Goal: Information Seeking & Learning: Compare options

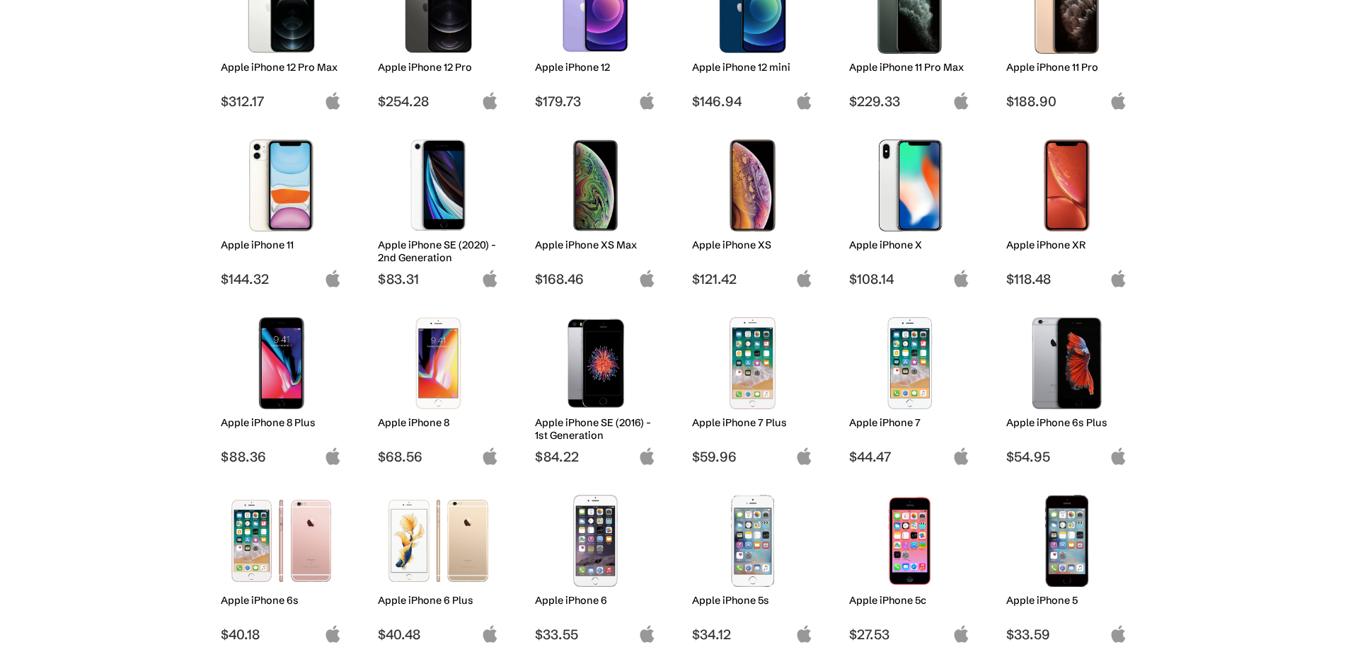
scroll to position [816, 0]
drag, startPoint x: 412, startPoint y: 378, endPoint x: 413, endPoint y: 320, distance: 58.0
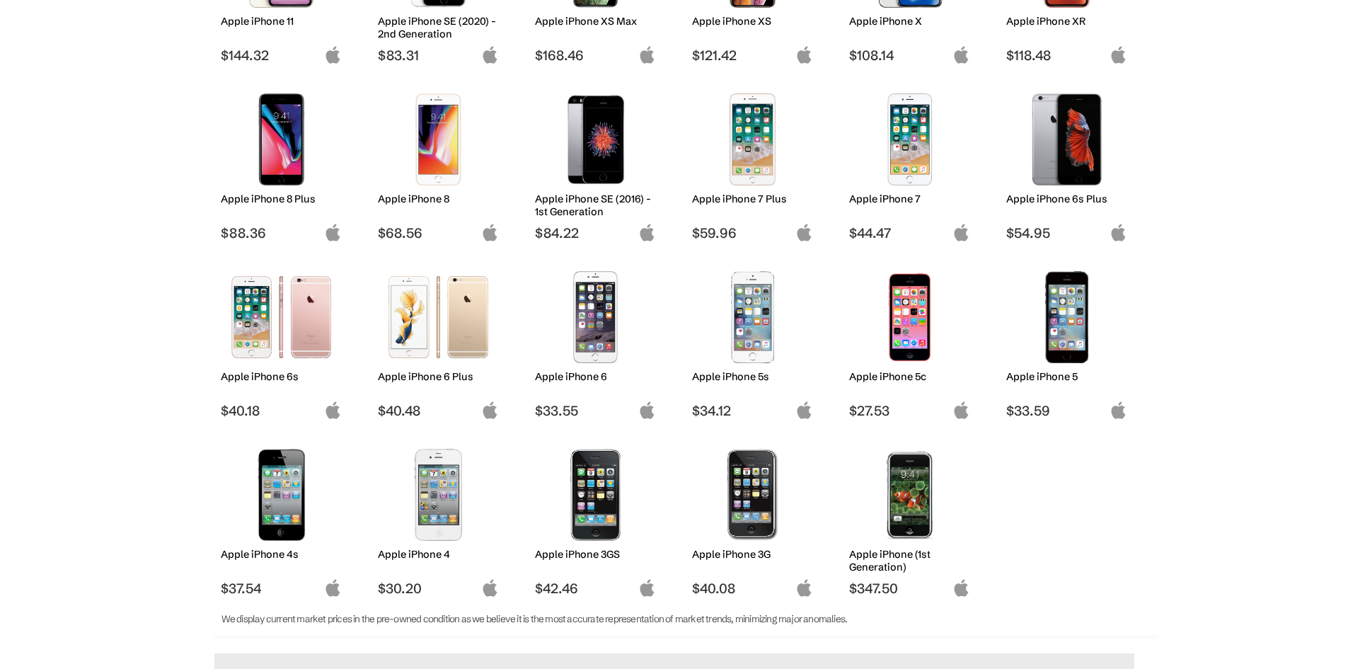
scroll to position [1040, 0]
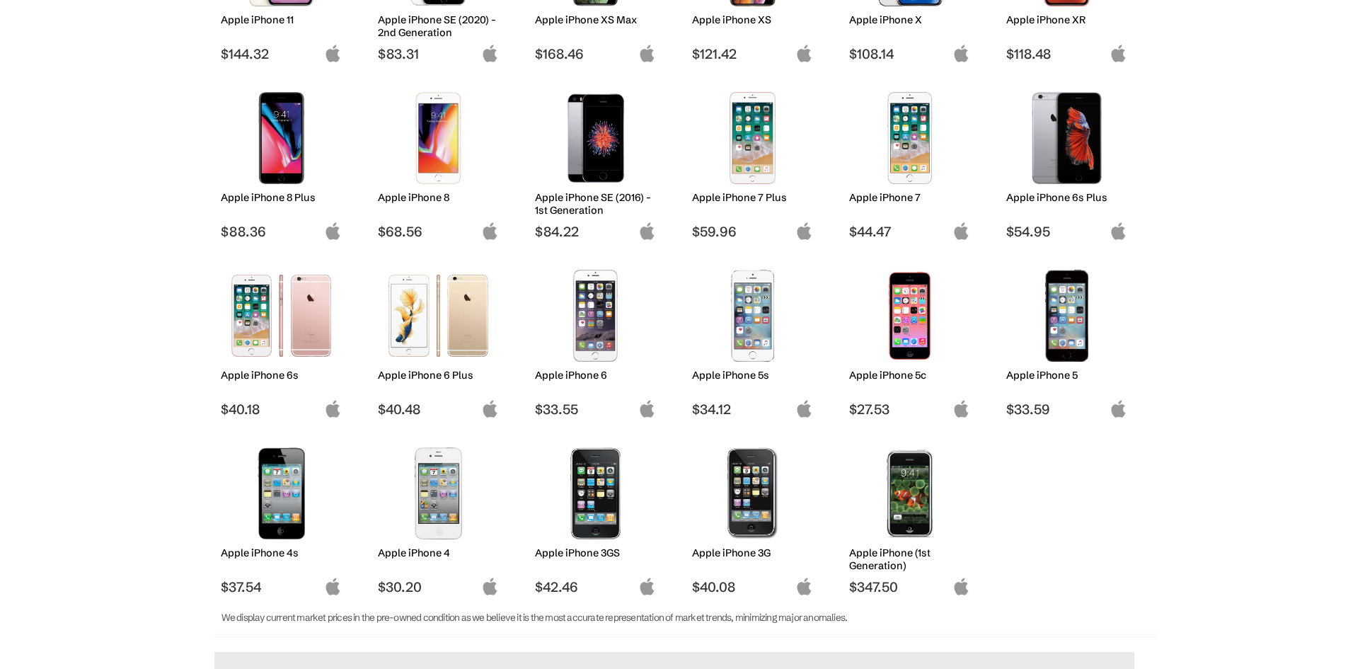
click at [1197, 298] on body "Introducing: Listings Marketplace on techfare.com ✕ About News Sell Login Sign …" at bounding box center [674, 37] width 1348 height 2155
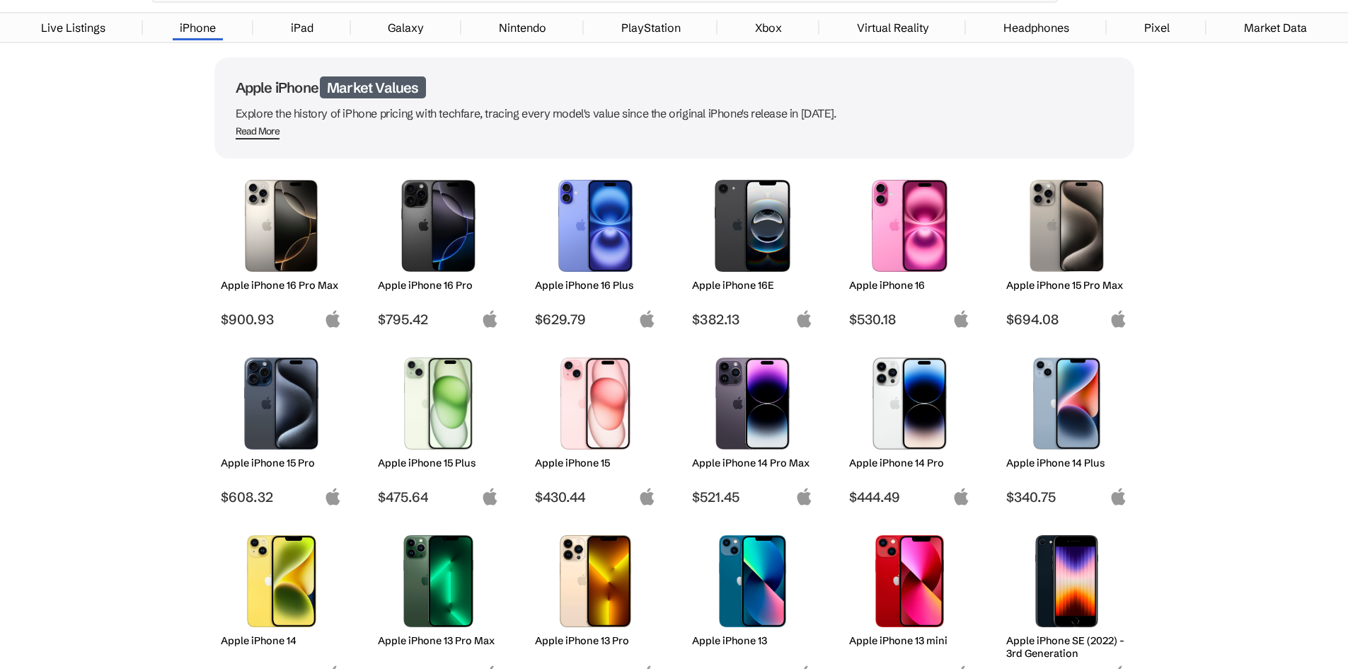
scroll to position [0, 0]
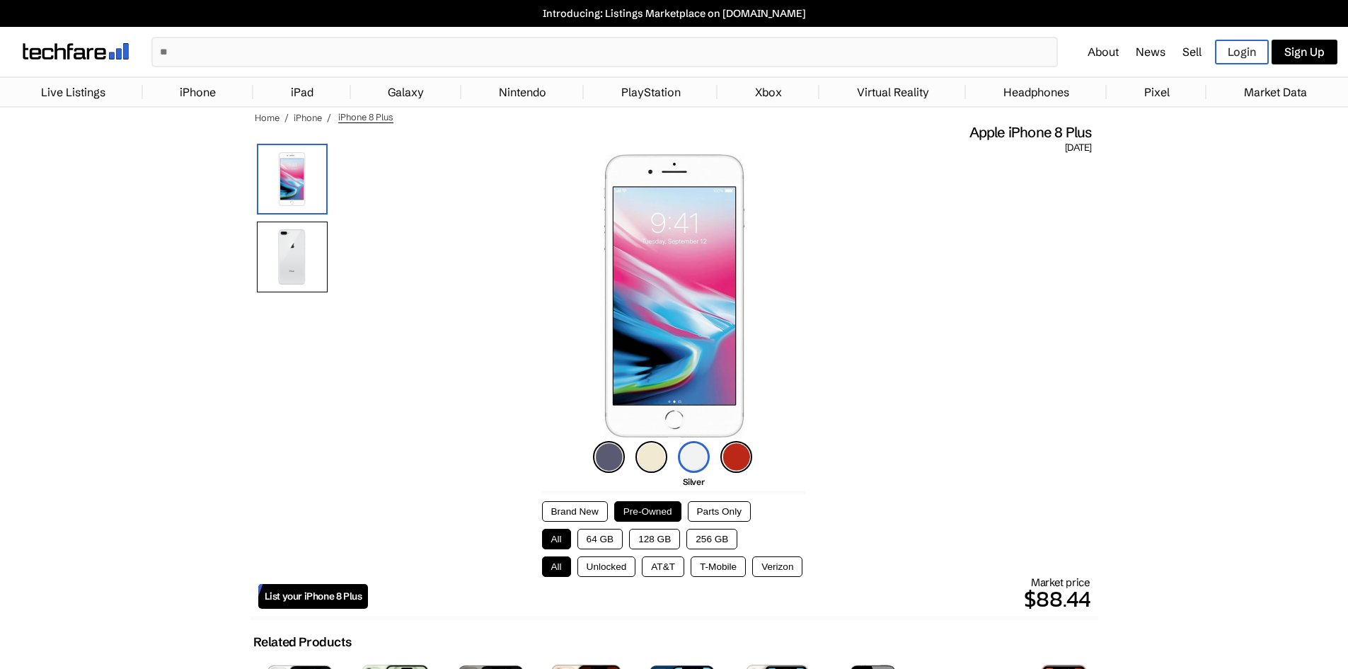
click at [589, 541] on button "64 GB" at bounding box center [600, 538] width 46 height 21
click at [606, 456] on img at bounding box center [609, 457] width 32 height 32
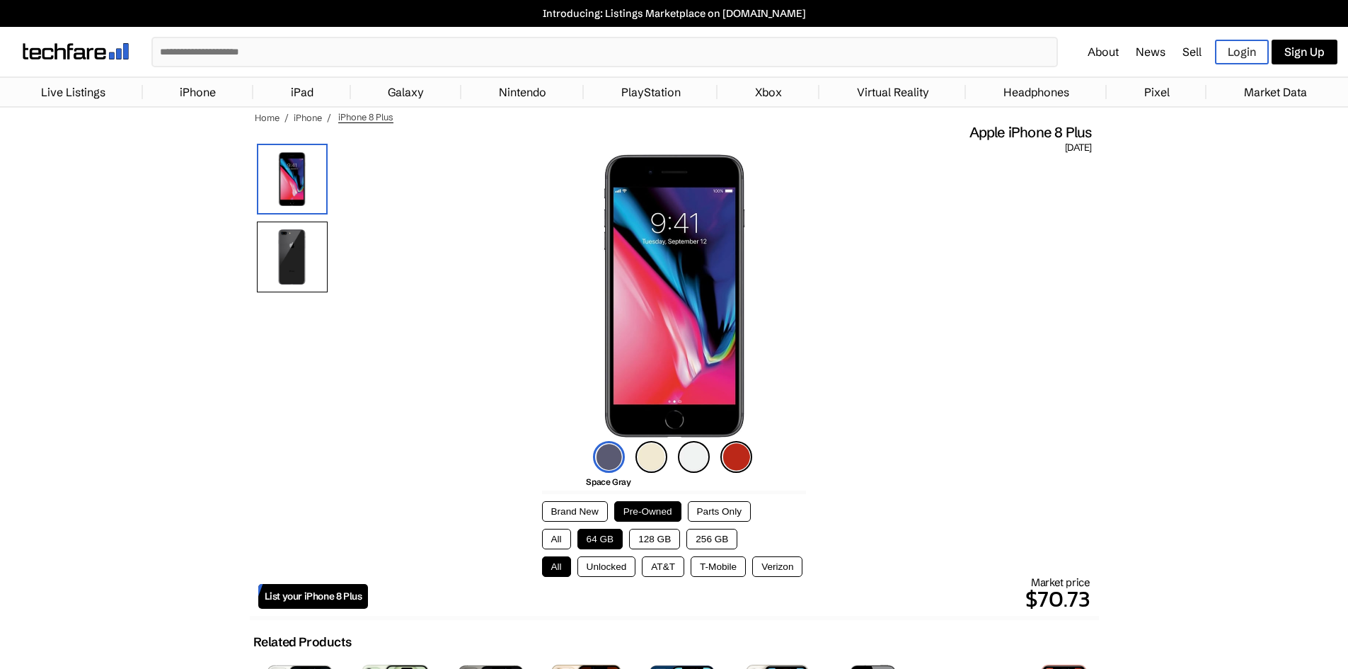
click at [600, 567] on button "Unlocked" at bounding box center [606, 566] width 59 height 21
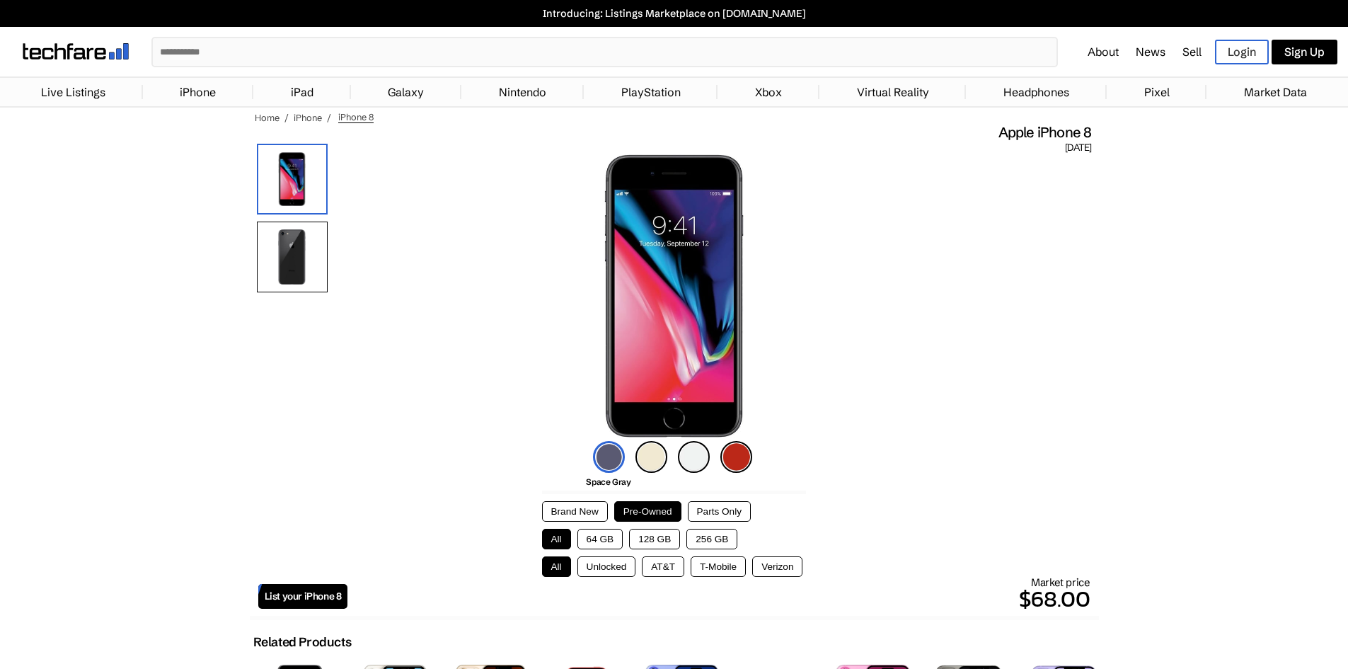
click at [601, 544] on button "64 GB" at bounding box center [600, 538] width 46 height 21
click at [603, 565] on button "Unlocked" at bounding box center [606, 566] width 59 height 21
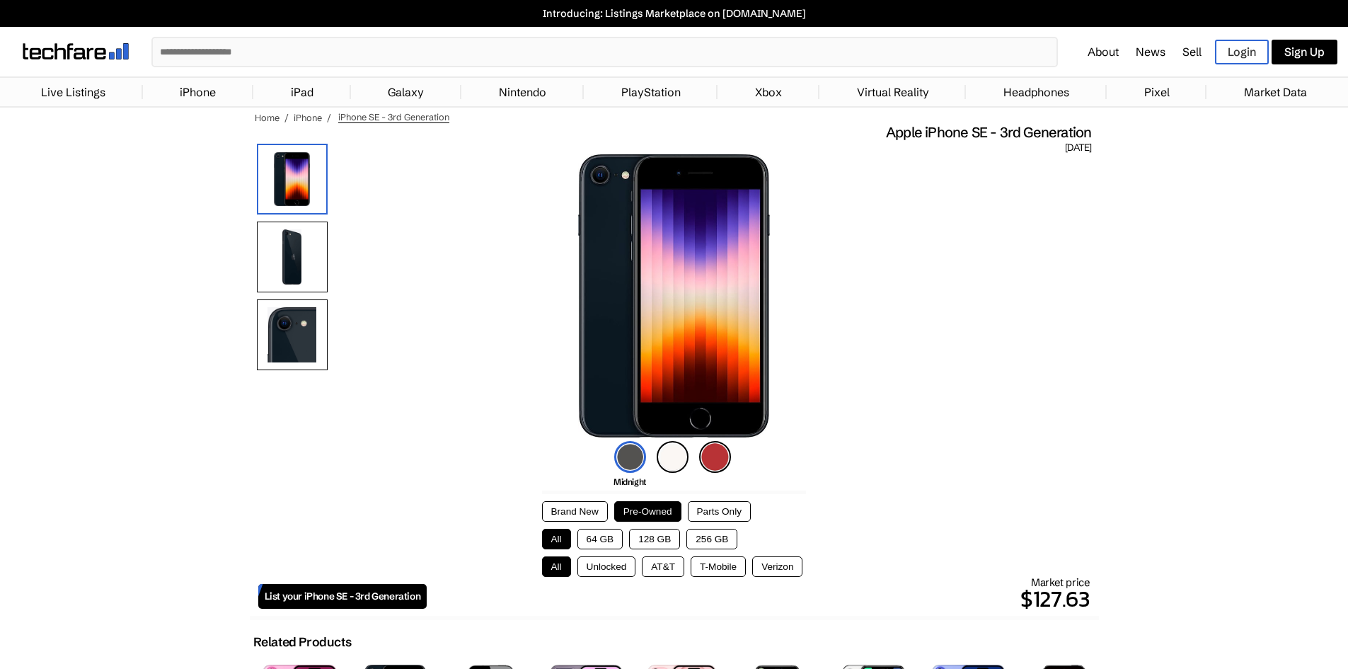
click at [615, 538] on button "64 GB" at bounding box center [600, 538] width 46 height 21
click at [610, 568] on button "Unlocked" at bounding box center [606, 566] width 59 height 21
